Goal: Information Seeking & Learning: Learn about a topic

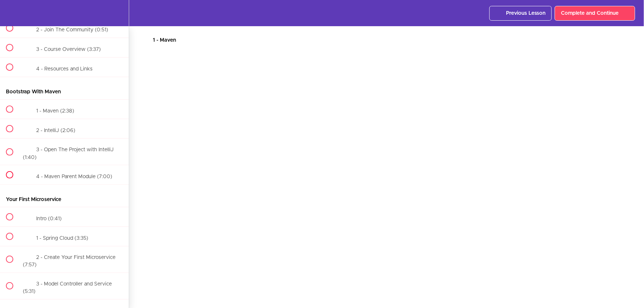
scroll to position [100, 0]
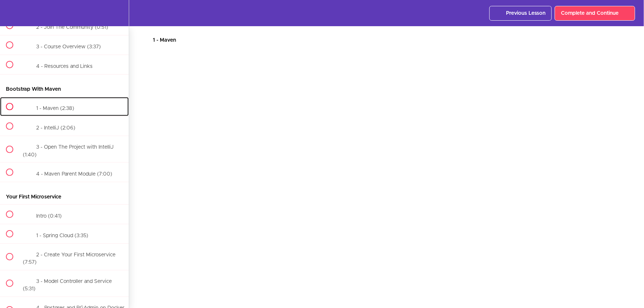
click at [77, 108] on div "1 - Maven (2:38)" at bounding box center [74, 106] width 110 height 18
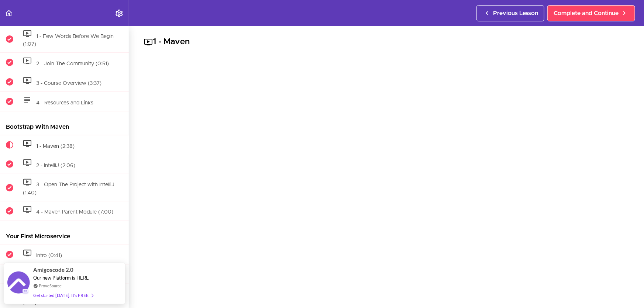
scroll to position [144, 0]
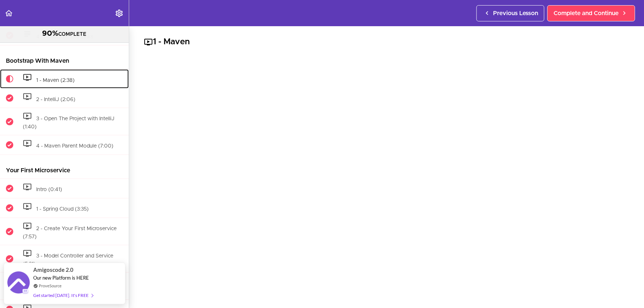
click at [61, 80] on span "1 - Maven (2:38)" at bounding box center [55, 80] width 38 height 5
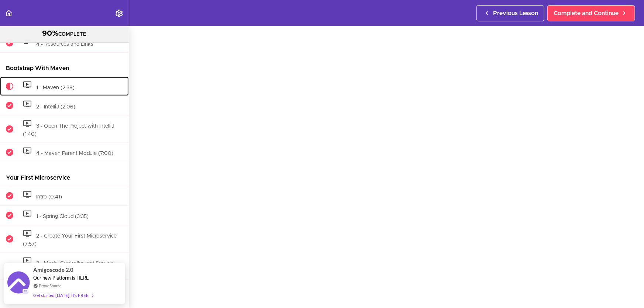
scroll to position [58, 0]
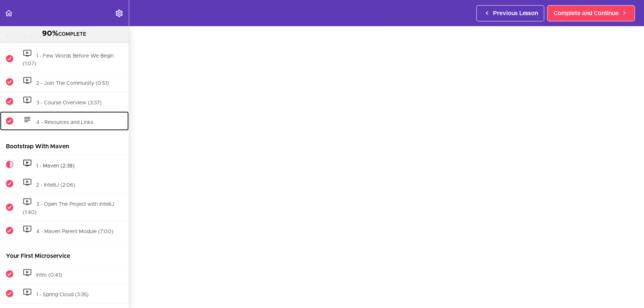
click at [76, 123] on span "4 - Resources and Links" at bounding box center [64, 122] width 57 height 5
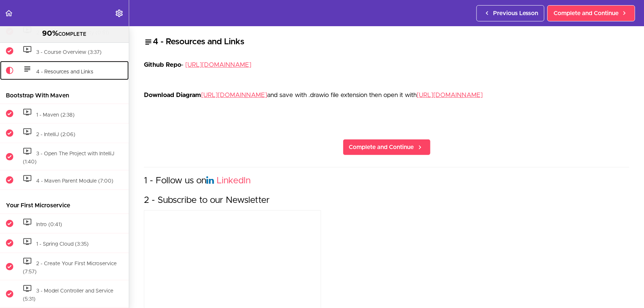
scroll to position [115, 0]
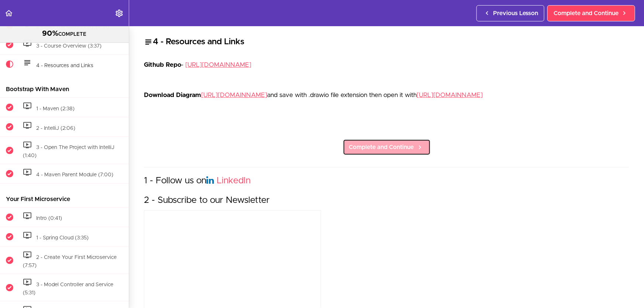
click at [405, 152] on span "Complete and Continue" at bounding box center [381, 147] width 65 height 9
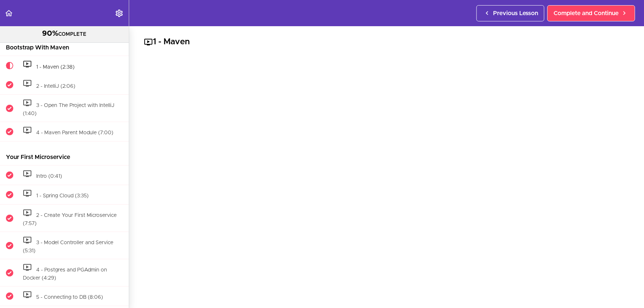
scroll to position [159, 0]
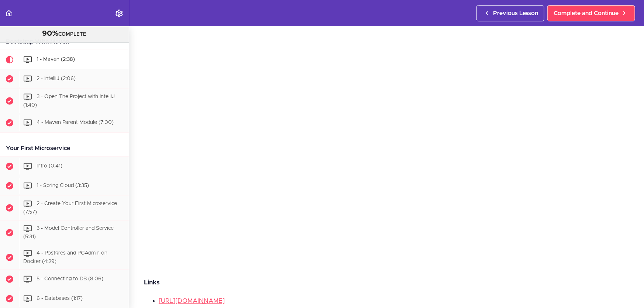
scroll to position [33, 0]
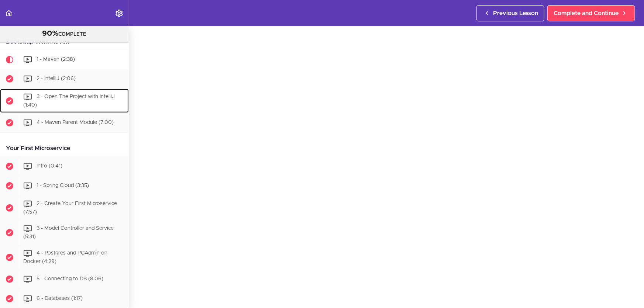
click at [76, 97] on span "3 - Open The Project with IntelliJ (1:40)" at bounding box center [68, 101] width 91 height 14
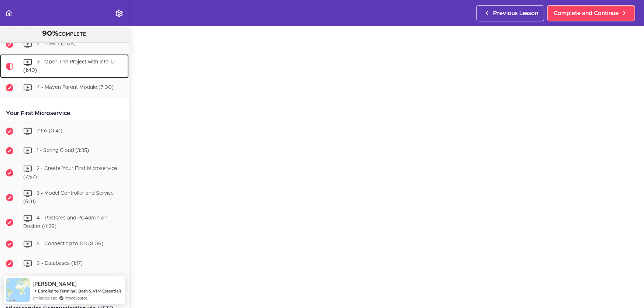
scroll to position [33, 0]
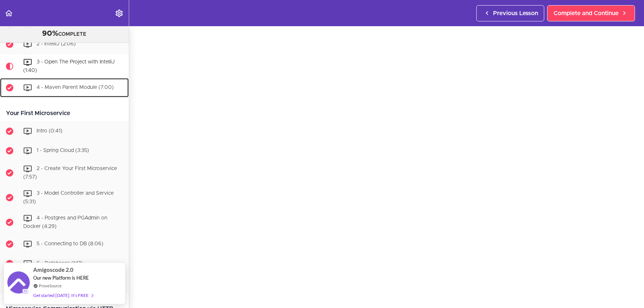
click at [76, 87] on span "4 - Maven Parent Module (7:00)" at bounding box center [75, 87] width 77 height 5
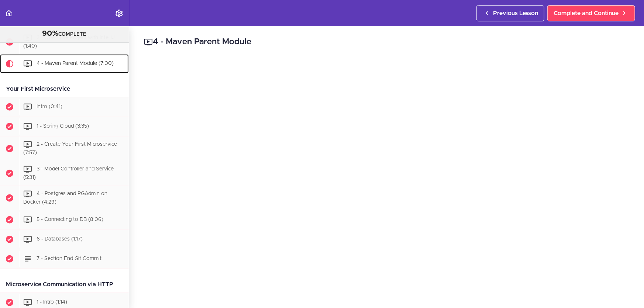
scroll to position [220, 0]
